Goal: Communication & Community: Answer question/provide support

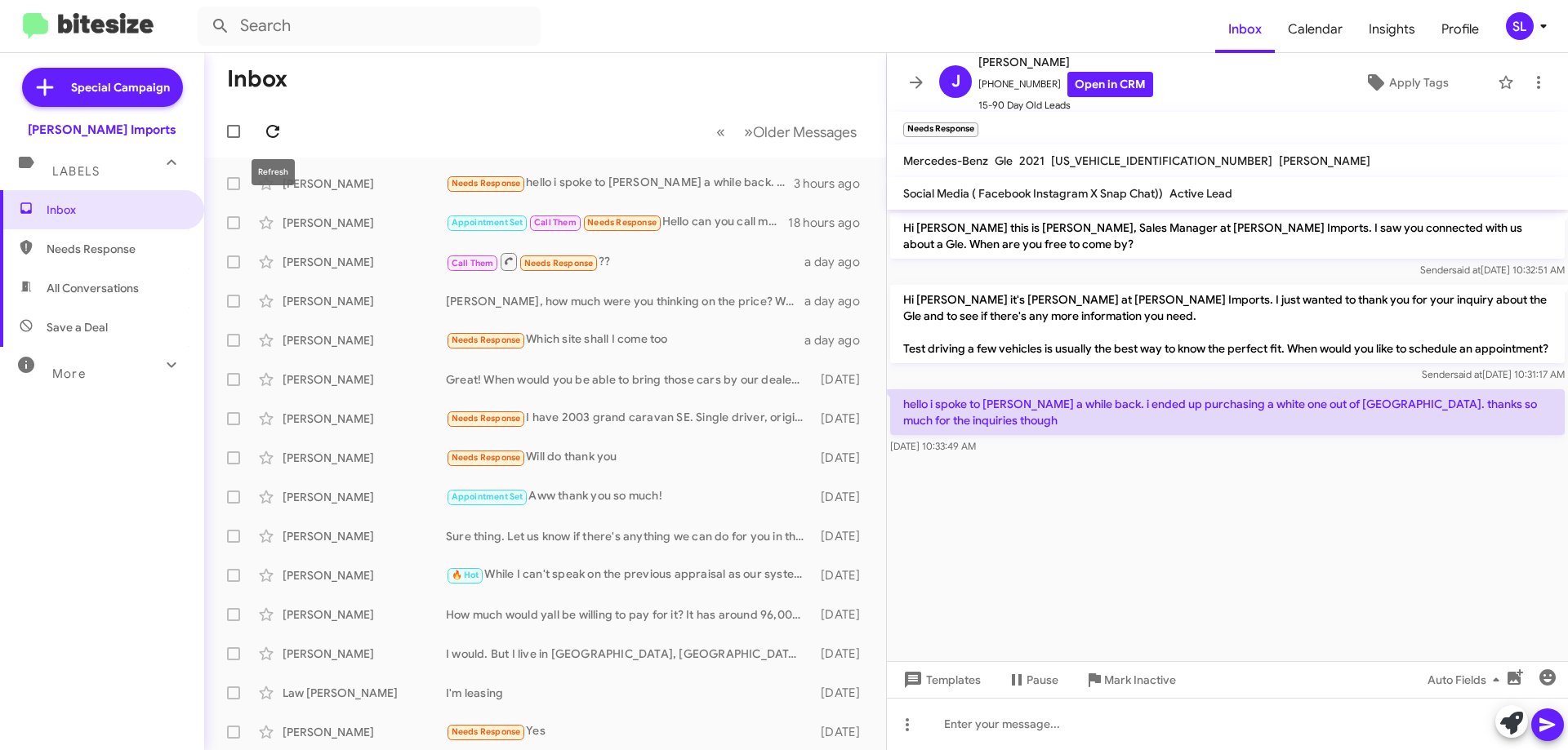
click at [269, 128] on icon at bounding box center [273, 131] width 13 height 13
click at [915, 82] on icon at bounding box center [916, 81] width 13 height 12
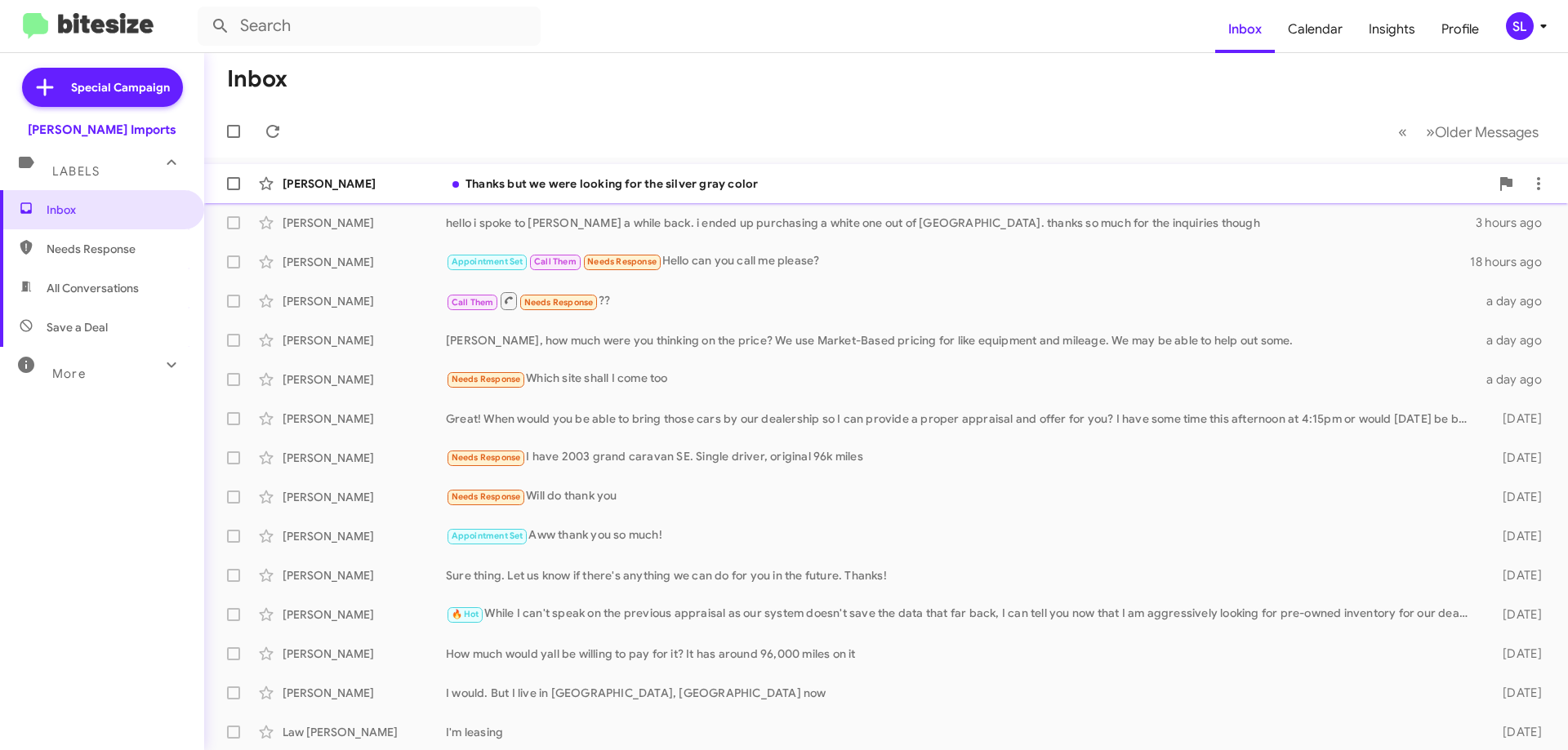
click at [760, 194] on div "[PERSON_NAME] Thanks but we were looking for the silver gray color 2 hours ago" at bounding box center [887, 183] width 1338 height 33
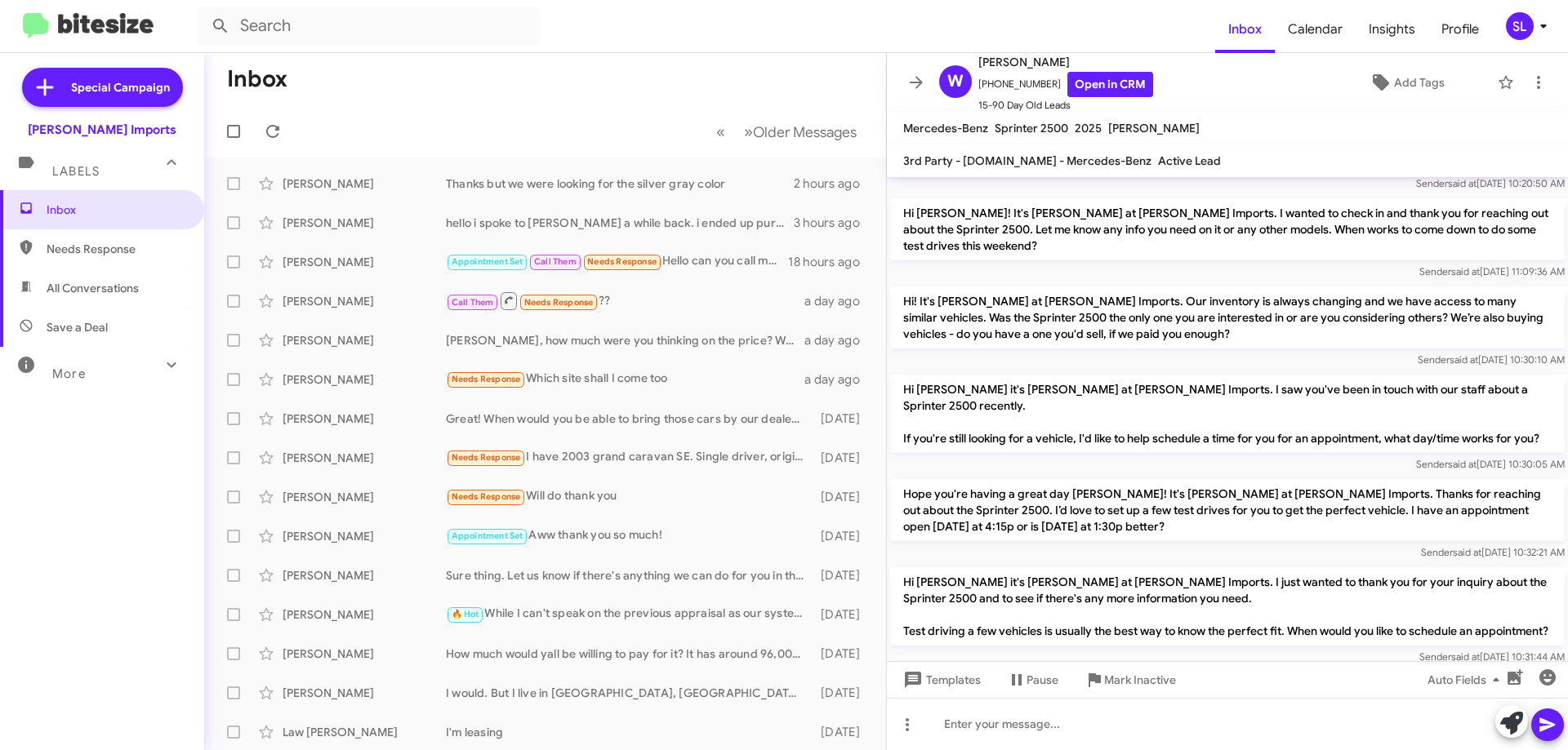
scroll to position [237, 0]
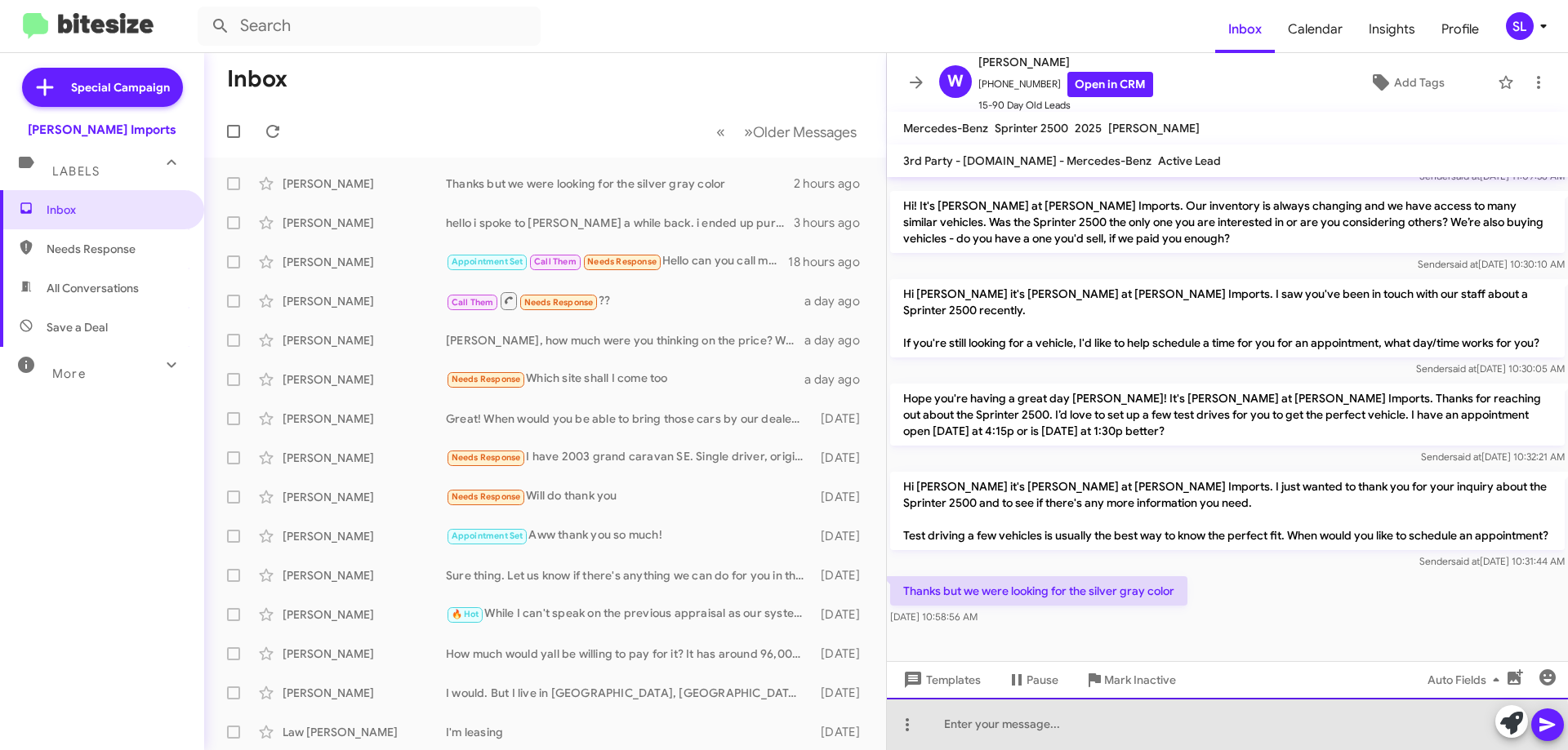
click at [1148, 730] on div at bounding box center [1227, 724] width 681 height 52
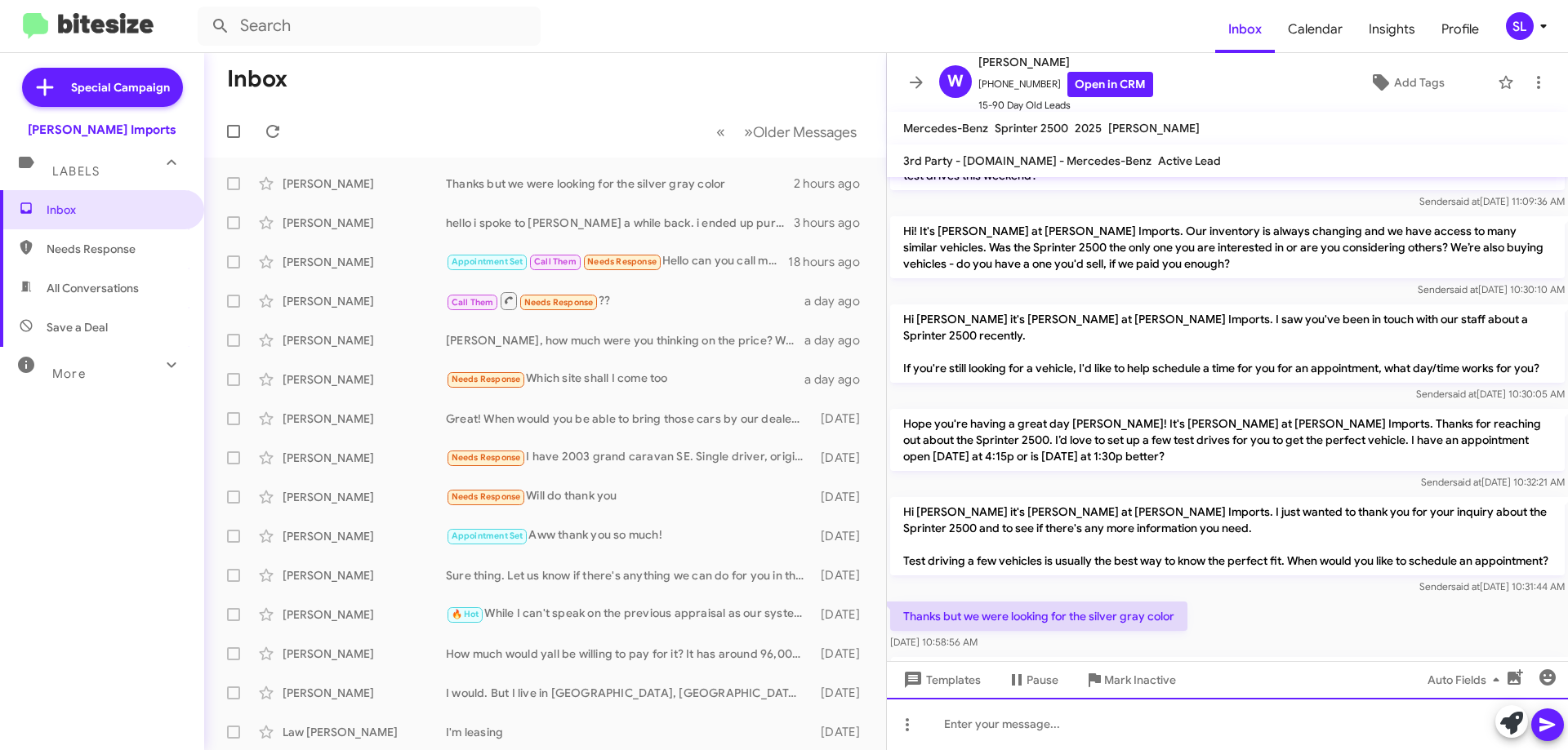
scroll to position [313, 0]
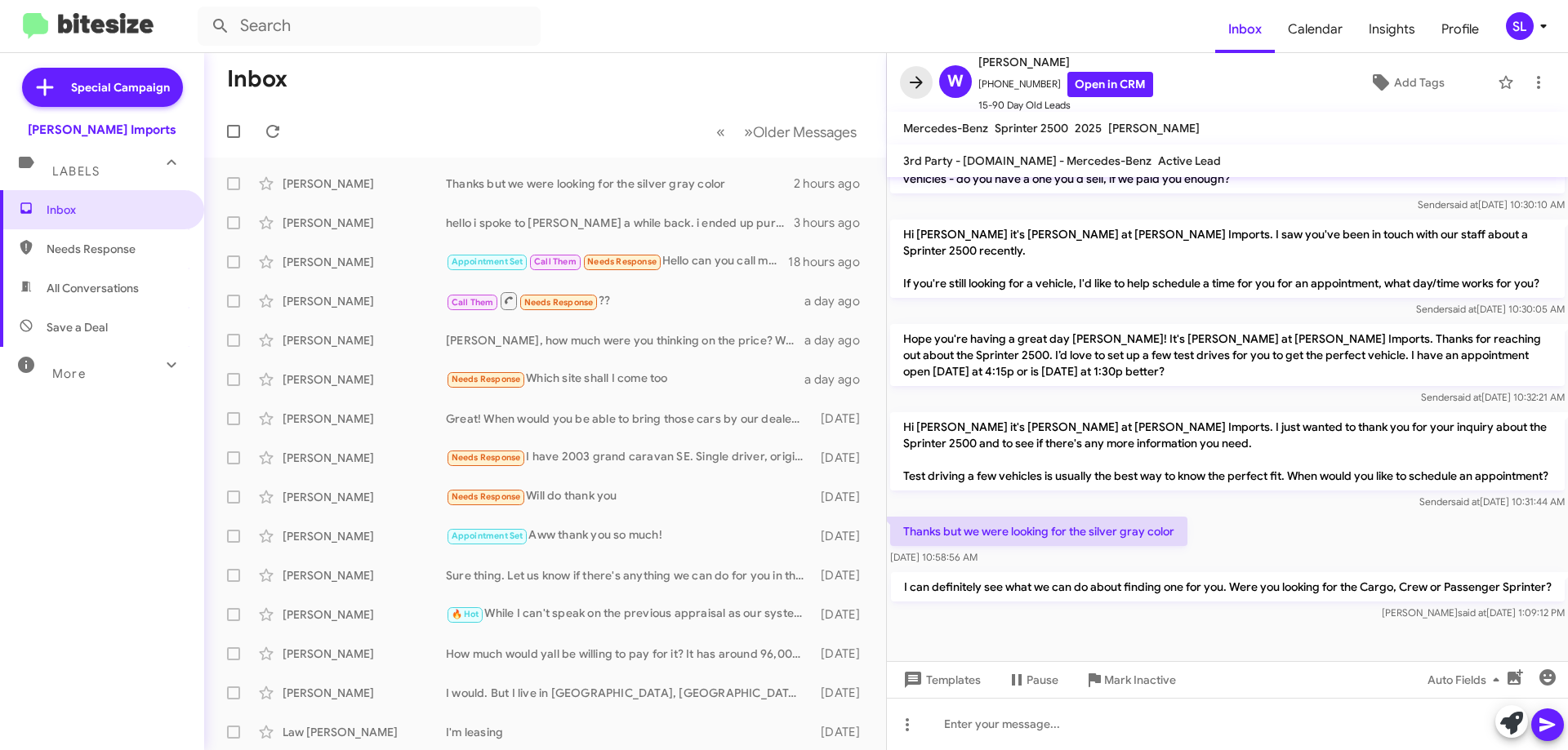
click at [909, 79] on icon at bounding box center [916, 82] width 20 height 20
